Goal: Task Accomplishment & Management: Manage account settings

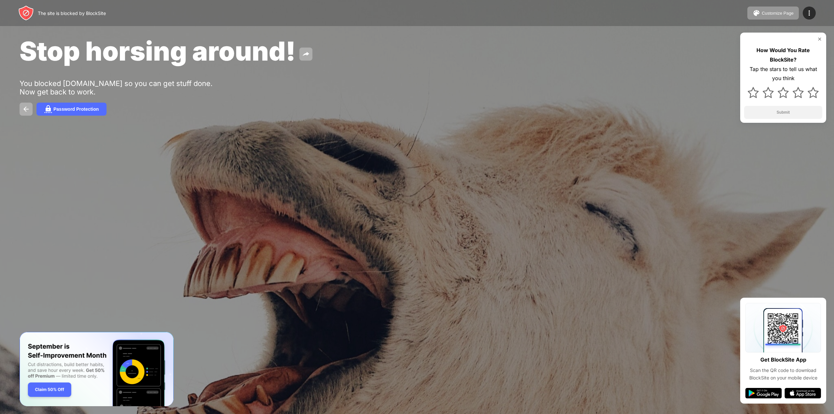
click at [820, 36] on div "How Would You Rate BlockSite? Tap the stars to tell us what you think Submit" at bounding box center [783, 78] width 86 height 90
click at [819, 39] on img at bounding box center [819, 38] width 5 height 5
